Goal: Transaction & Acquisition: Obtain resource

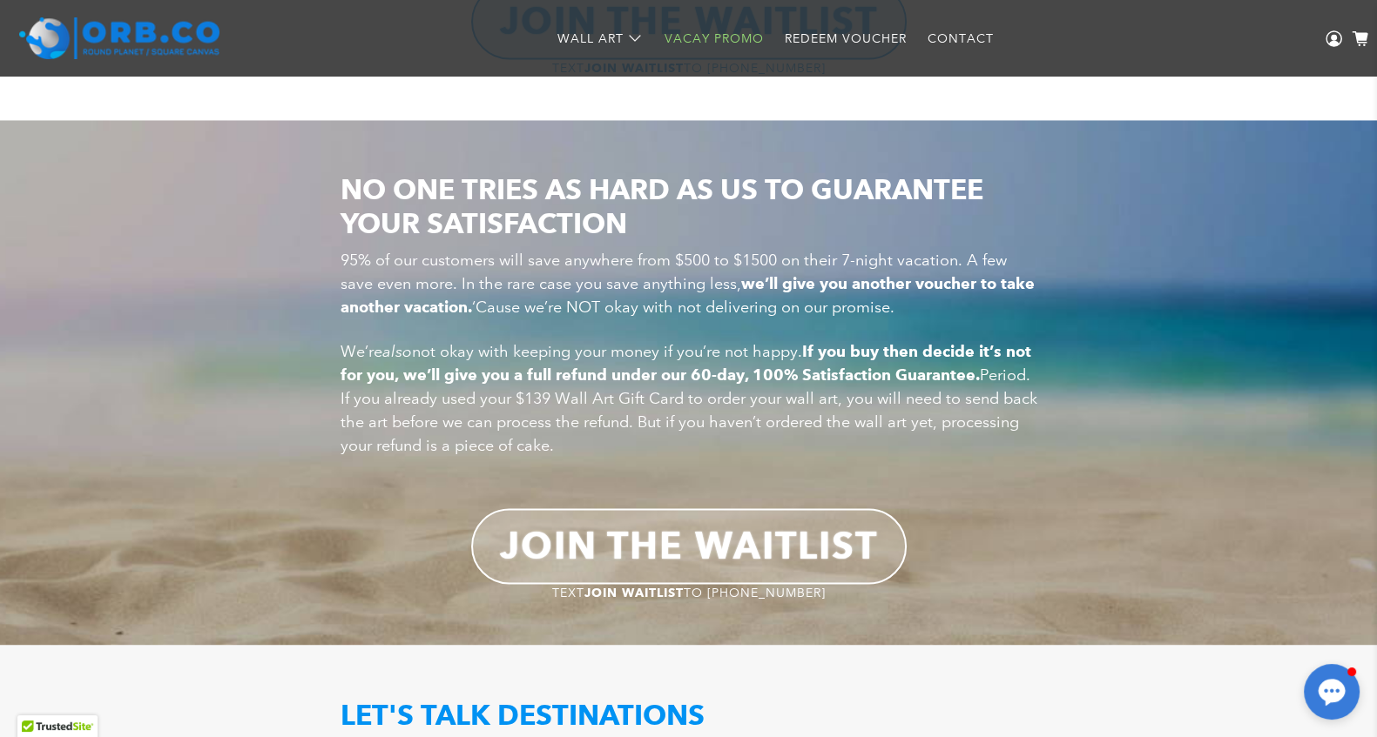
scroll to position [3171, 0]
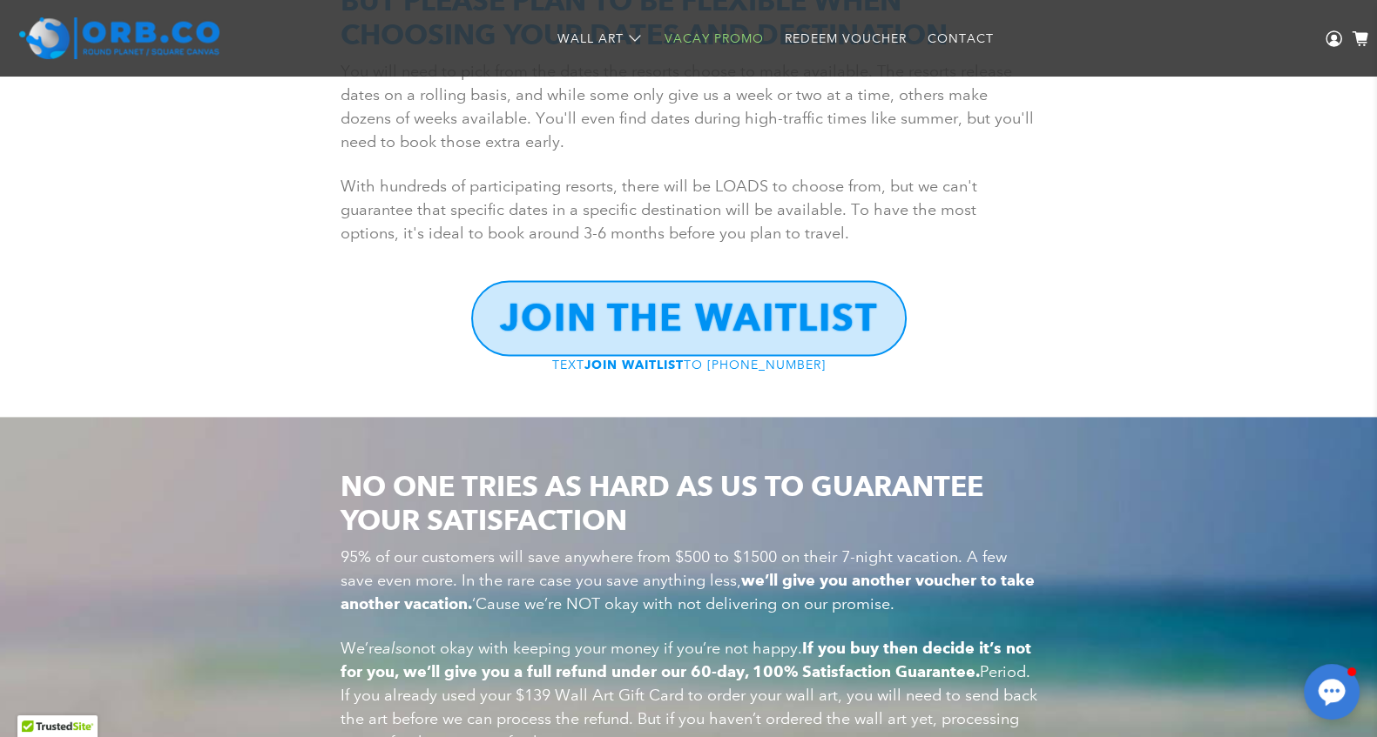
click at [697, 31] on link "Vacay Promo" at bounding box center [714, 39] width 120 height 46
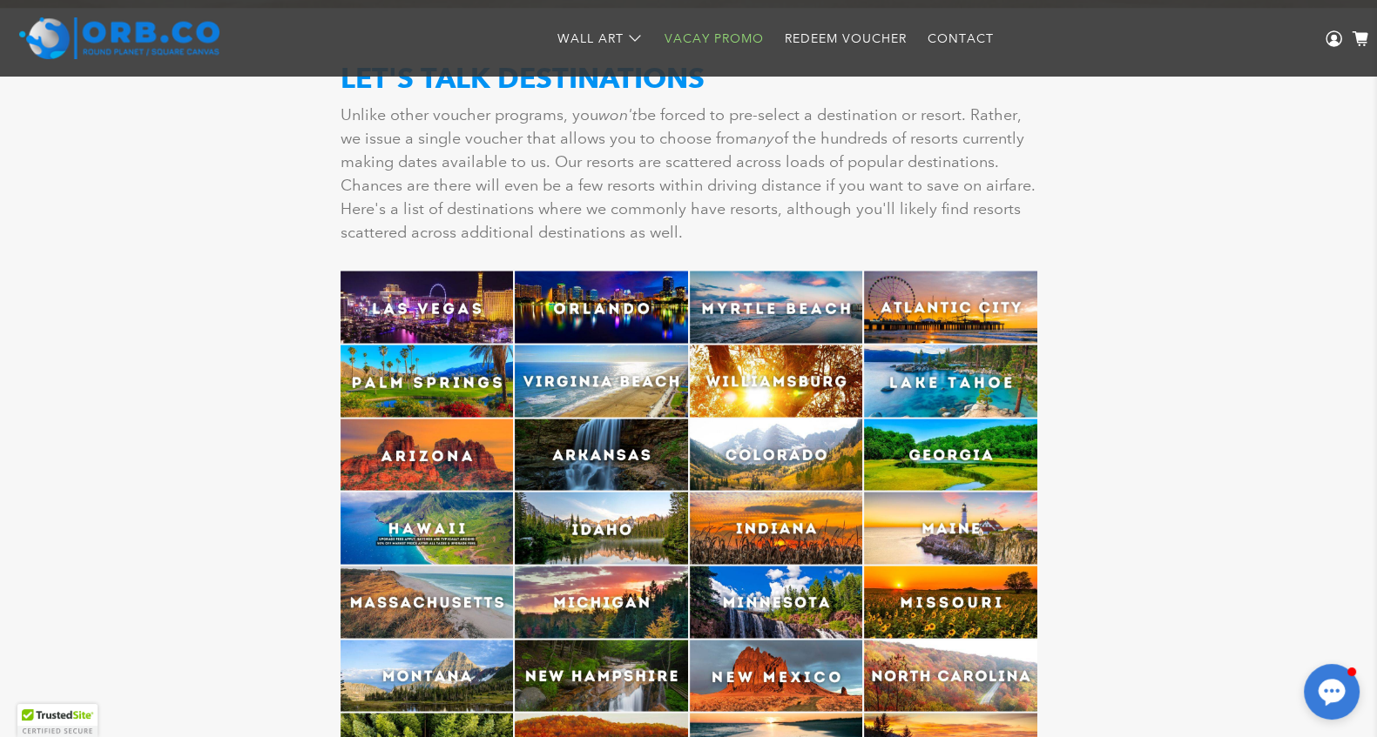
scroll to position [4139, 0]
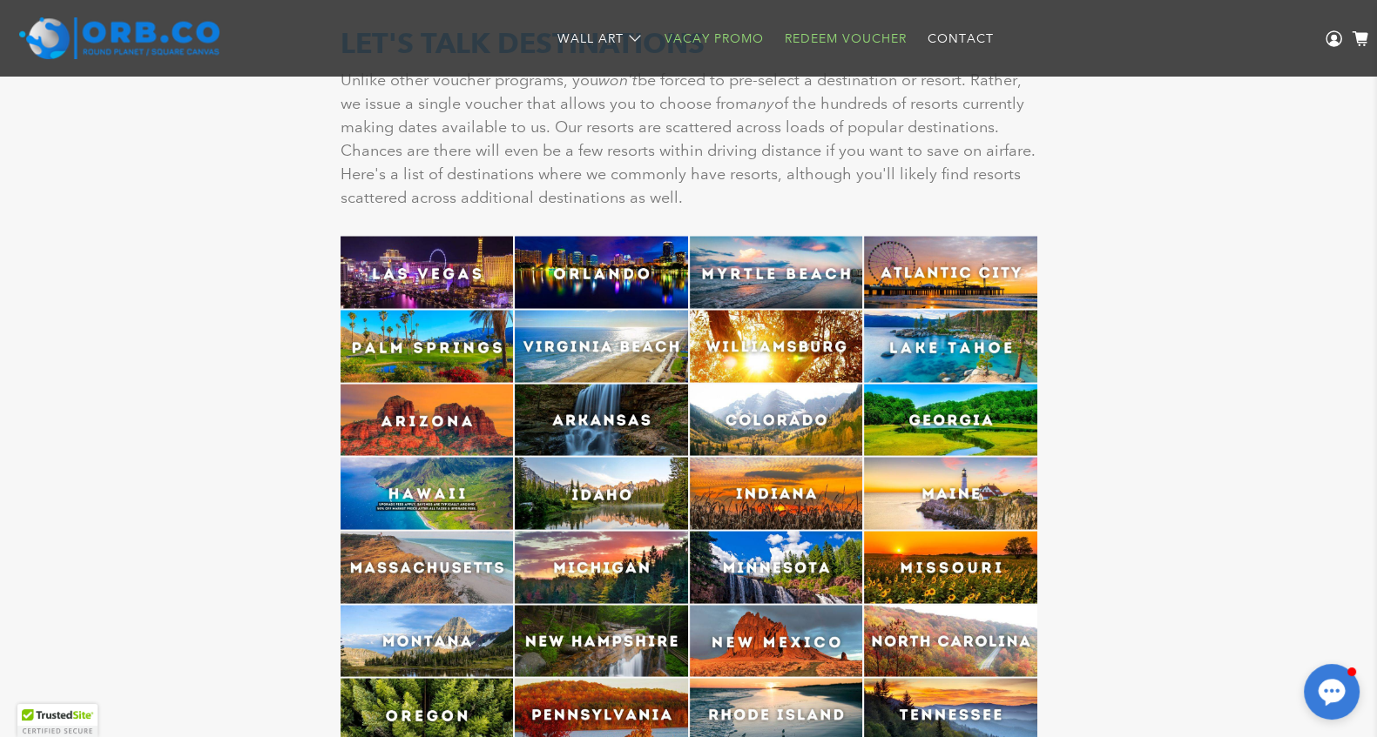
click at [832, 42] on link "Redeem Voucher" at bounding box center [845, 39] width 143 height 46
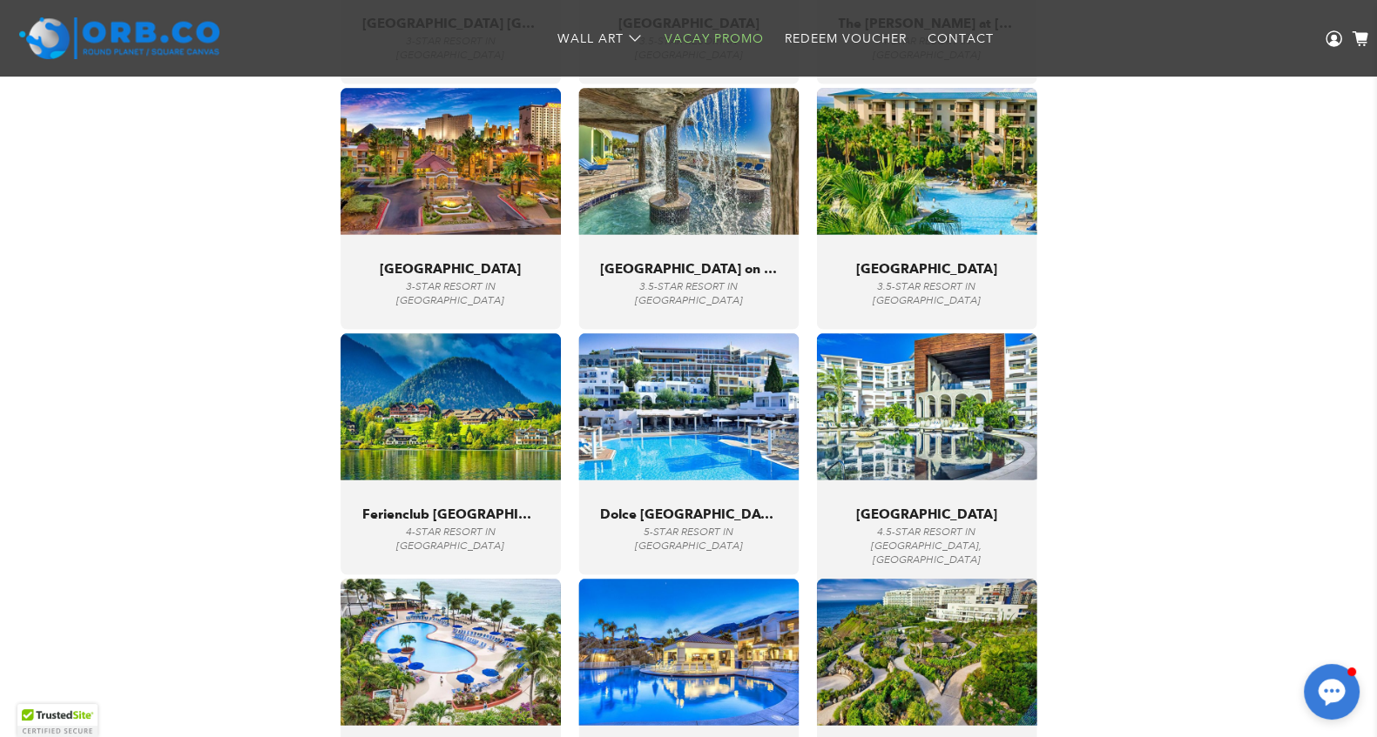
scroll to position [6252, 0]
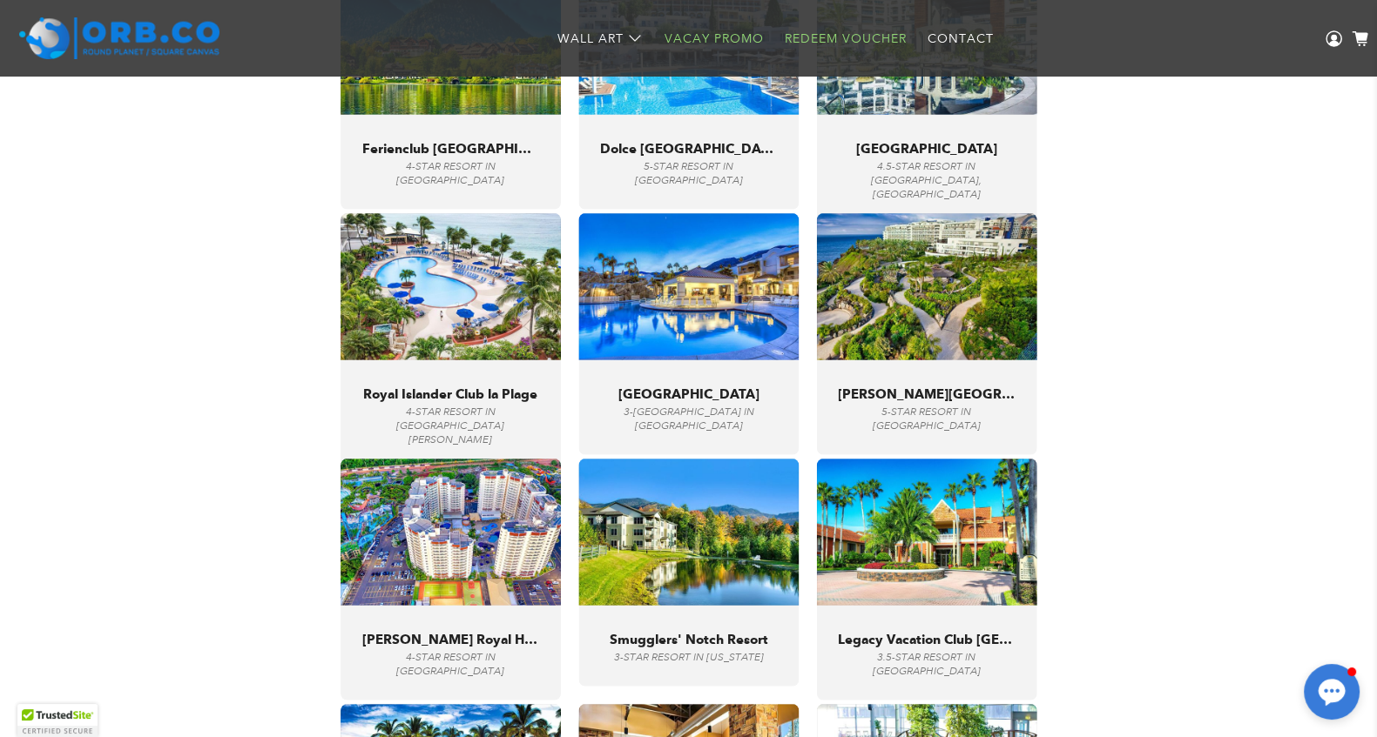
click at [863, 32] on link "Redeem Voucher" at bounding box center [845, 39] width 143 height 46
